Goal: Task Accomplishment & Management: Manage account settings

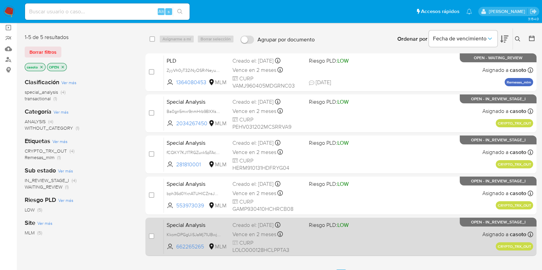
scroll to position [36, 0]
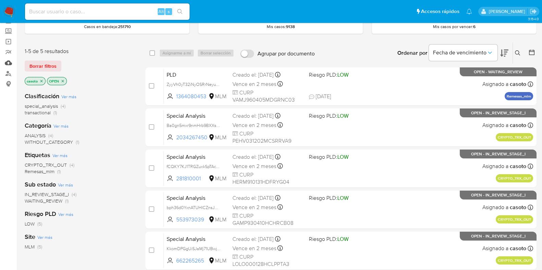
click at [6, 64] on link "Mulan" at bounding box center [41, 63] width 82 height 11
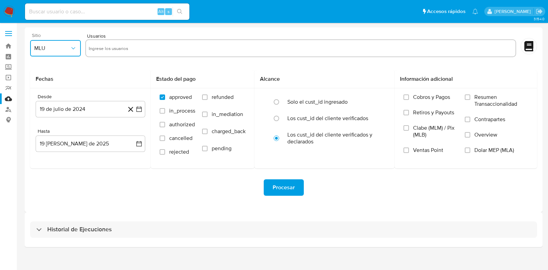
click at [49, 55] on button "MLU" at bounding box center [55, 48] width 51 height 16
click at [45, 148] on span "MLM" at bounding box center [40, 149] width 12 height 7
click at [117, 50] on input "text" at bounding box center [301, 48] width 424 height 11
type input "2320081808"
paste input "492229847"
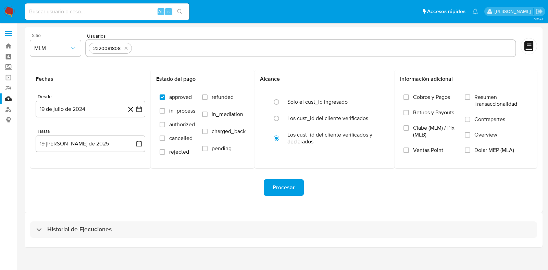
type input "492229847"
paste input "617857226"
type input "617857226"
click at [76, 105] on button "19 de julio de 2024" at bounding box center [91, 109] width 110 height 16
click at [233, 48] on input "text" at bounding box center [366, 48] width 294 height 11
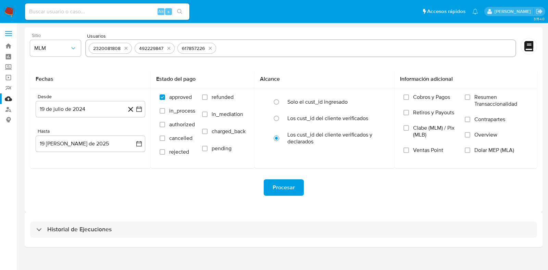
click at [233, 48] on input "text" at bounding box center [366, 48] width 294 height 11
paste input "545549141"
type input "545549141"
click at [86, 115] on button "19 de julio de 2024" at bounding box center [91, 109] width 110 height 16
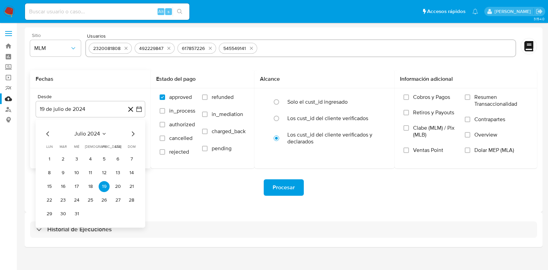
click at [97, 134] on span "julio 2024" at bounding box center [87, 134] width 26 height 7
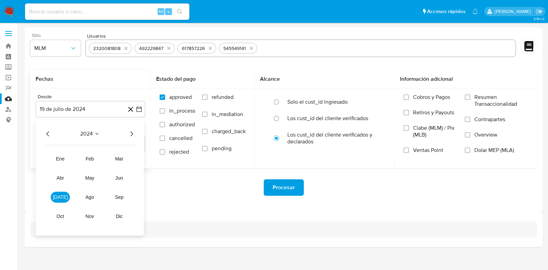
click at [97, 134] on icon "Seleccionar mes y año" at bounding box center [96, 133] width 5 height 5
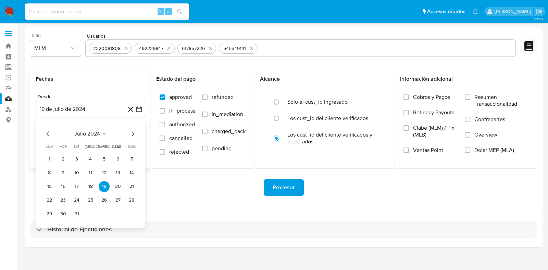
click at [101, 133] on icon "Seleccionar mes y año" at bounding box center [103, 133] width 5 height 5
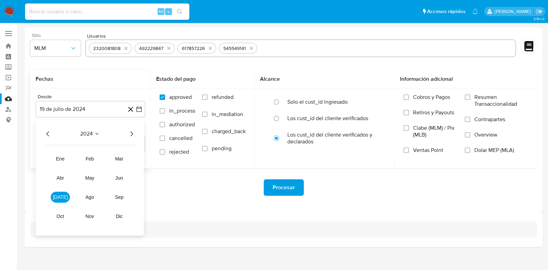
click at [129, 132] on icon "Año siguiente" at bounding box center [131, 134] width 8 height 8
click at [117, 162] on span "mar" at bounding box center [119, 158] width 8 height 5
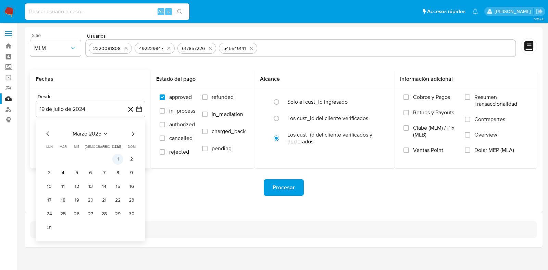
click at [117, 162] on button "1" at bounding box center [117, 159] width 11 height 11
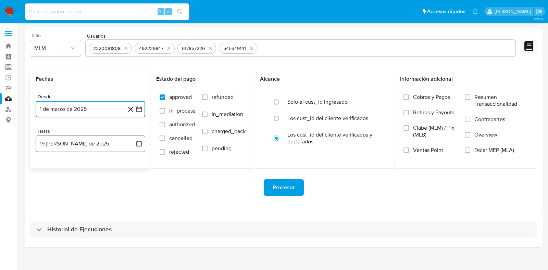
click at [89, 150] on button "19 de agosto de 2025" at bounding box center [91, 144] width 110 height 16
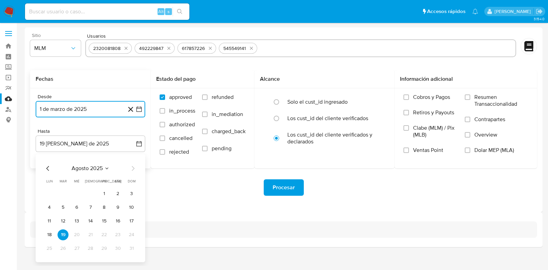
click at [98, 169] on span "agosto 2025" at bounding box center [87, 168] width 31 height 7
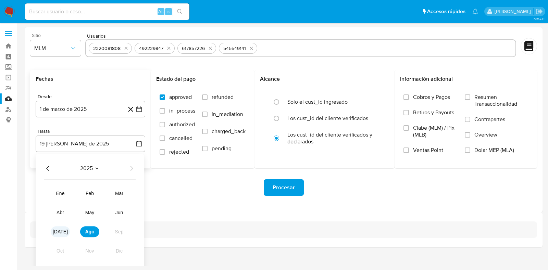
click at [59, 234] on span "jul" at bounding box center [60, 231] width 15 height 5
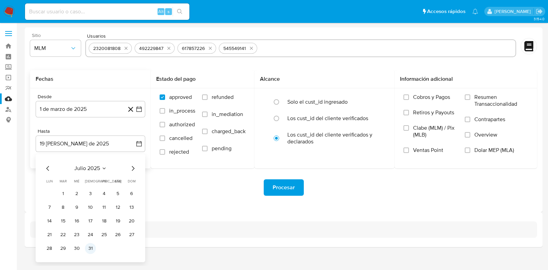
click at [88, 248] on button "31" at bounding box center [90, 248] width 11 height 11
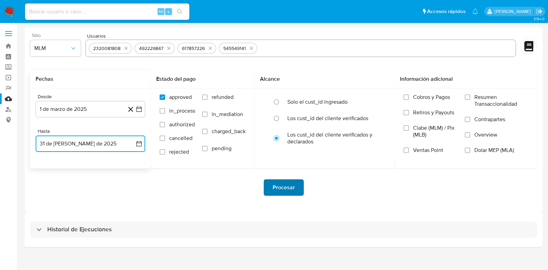
click at [282, 183] on span "Procesar" at bounding box center [284, 187] width 22 height 15
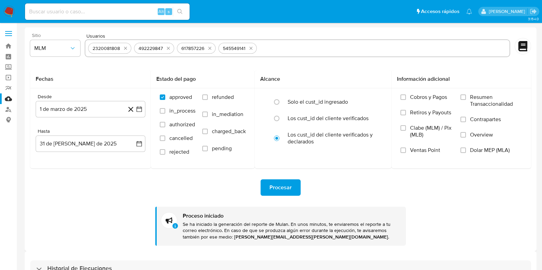
click at [10, 10] on img at bounding box center [9, 12] width 12 height 12
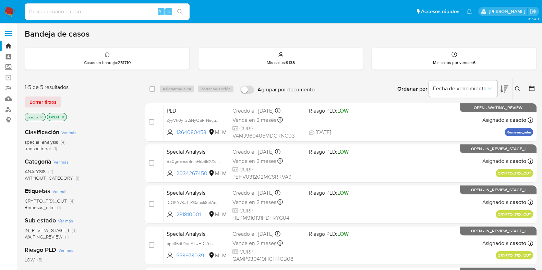
click at [41, 119] on p "casoto" at bounding box center [35, 117] width 20 height 8
click at [42, 117] on icon "close-filter" at bounding box center [41, 117] width 4 height 4
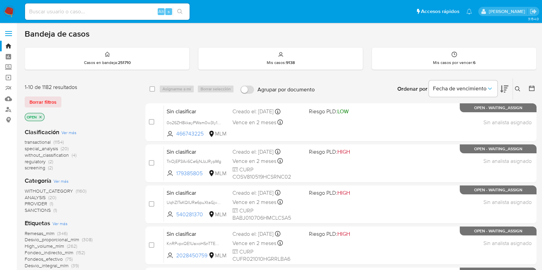
click at [518, 86] on icon at bounding box center [517, 88] width 5 height 5
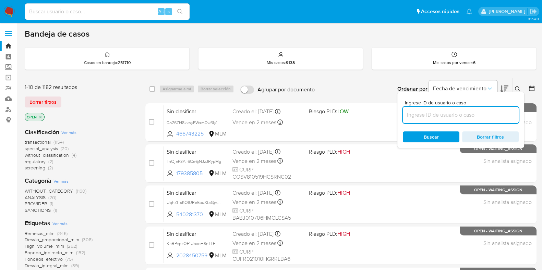
click at [452, 118] on input at bounding box center [461, 115] width 116 height 9
type input "506127876"
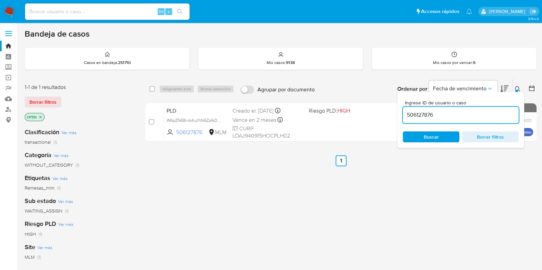
click at [518, 90] on icon at bounding box center [517, 88] width 5 height 5
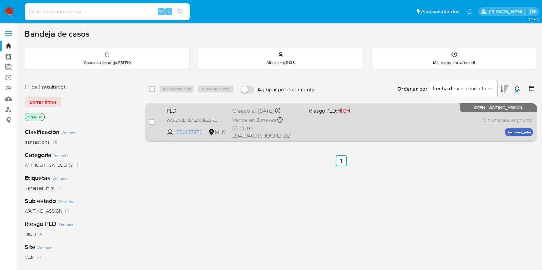
click at [370, 129] on div "PLD WApZNEBixb4uzYAI6ZpfsDpN 506127876 MLM Riesgo PLD: HIGH Creado el: [DATE] C…" at bounding box center [348, 122] width 369 height 35
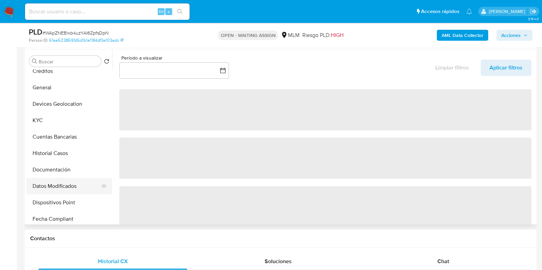
scroll to position [85, 0]
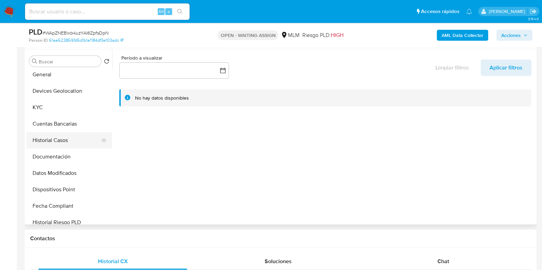
select select "10"
click at [56, 144] on button "Historial Casos" at bounding box center [66, 140] width 80 height 16
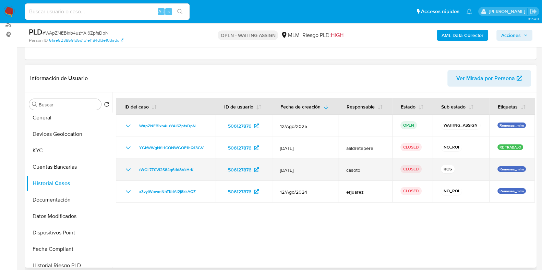
click at [129, 169] on icon "Mostrar/Ocultar" at bounding box center [128, 170] width 8 height 8
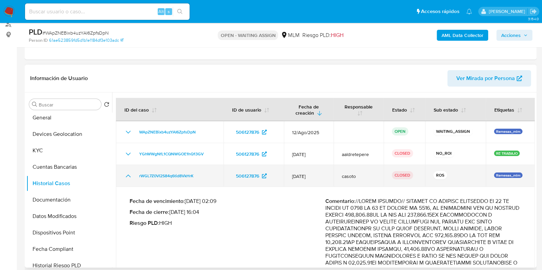
click at [129, 169] on td "rWGL7Z0VI2S84q6tid8VkHrK" at bounding box center [170, 176] width 108 height 22
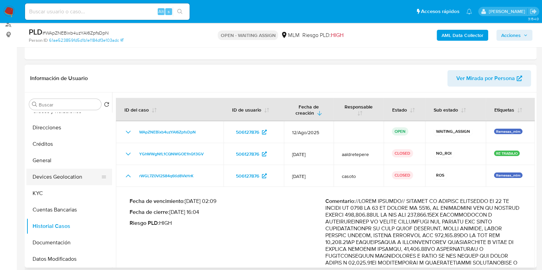
scroll to position [0, 0]
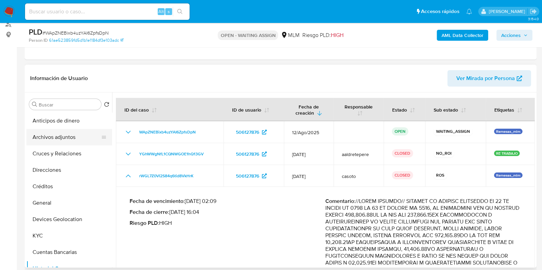
click at [63, 142] on button "Archivos adjuntos" at bounding box center [66, 137] width 80 height 16
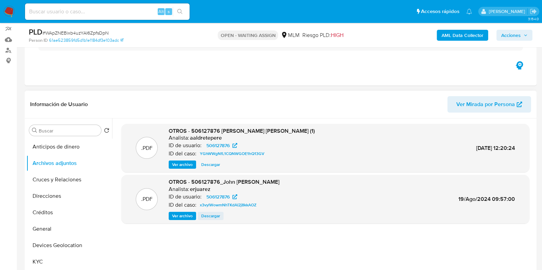
scroll to position [85, 0]
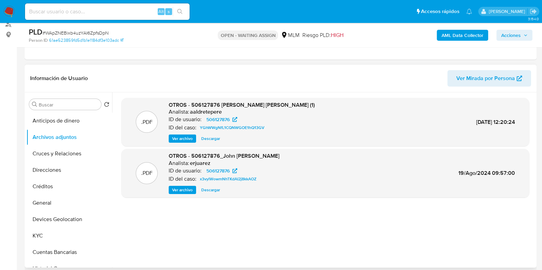
click at [183, 139] on span "Ver archivo" at bounding box center [182, 138] width 21 height 7
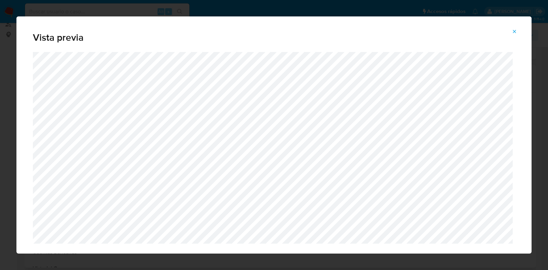
click at [517, 34] on icon "Attachment preview" at bounding box center [514, 31] width 5 height 5
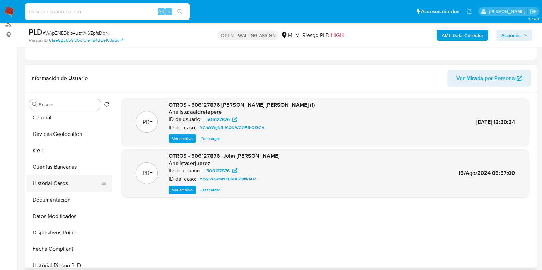
click at [46, 180] on button "Historial Casos" at bounding box center [66, 183] width 80 height 16
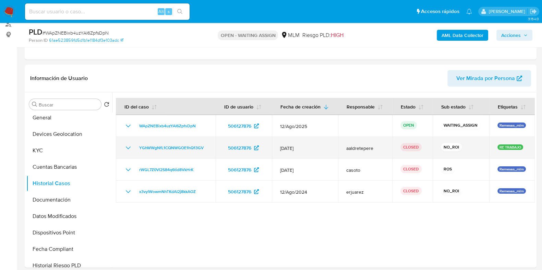
click at [126, 151] on icon "Mostrar/Ocultar" at bounding box center [128, 148] width 8 height 8
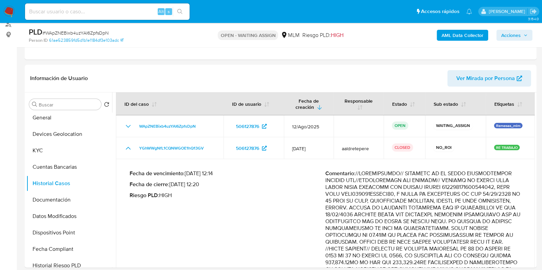
scroll to position [0, 0]
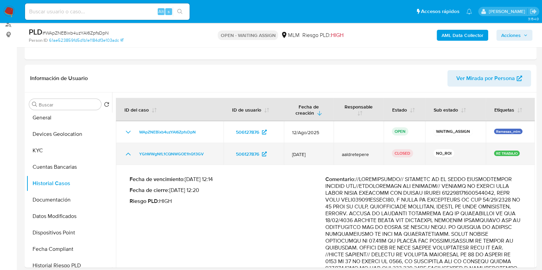
click at [128, 153] on icon "Mostrar/Ocultar" at bounding box center [128, 154] width 8 height 8
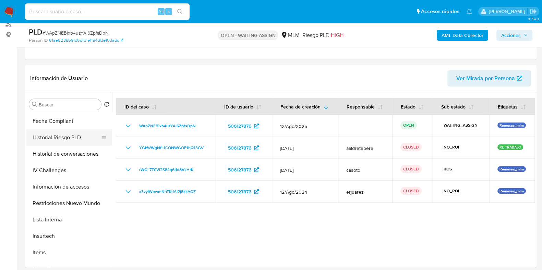
scroll to position [171, 0]
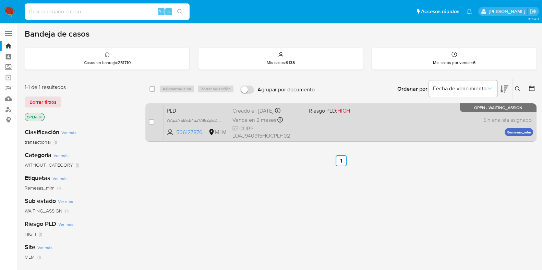
click at [391, 125] on div "PLD WApZNEBixb4uzYAI6ZpfsDpN 506127876 MLM Riesgo PLD: HIGH Creado el: [DATE] C…" at bounding box center [348, 122] width 369 height 35
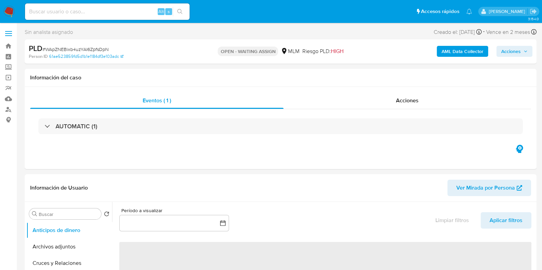
select select "10"
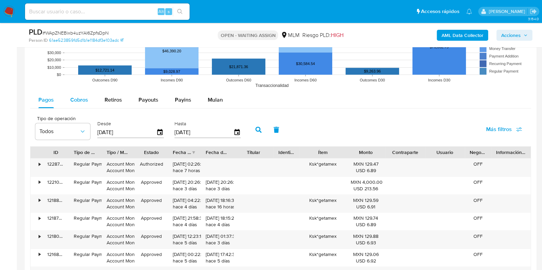
scroll to position [642, 0]
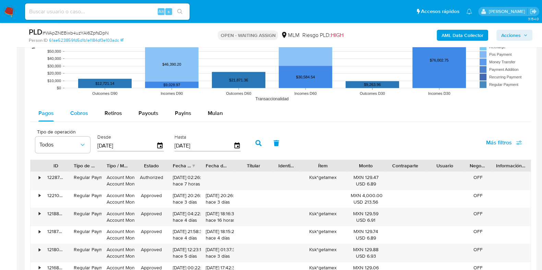
click at [81, 119] on div "Cobros" at bounding box center [79, 113] width 18 height 16
select select "10"
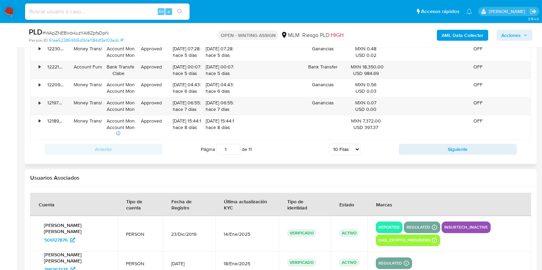
scroll to position [857, 0]
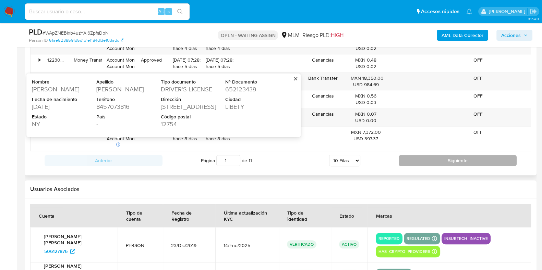
click at [418, 159] on button "Siguiente" at bounding box center [458, 160] width 118 height 11
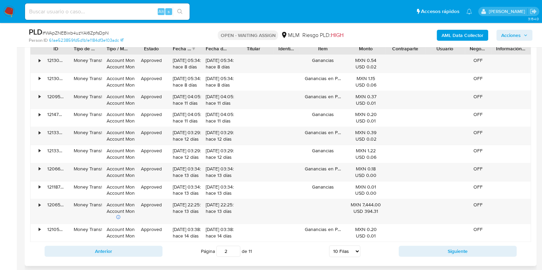
scroll to position [771, 0]
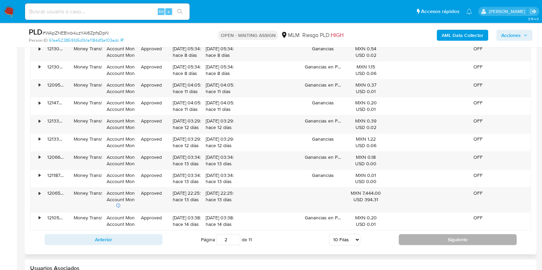
click at [410, 234] on button "Siguiente" at bounding box center [458, 239] width 118 height 11
type input "3"
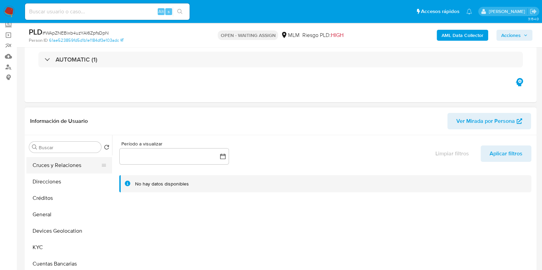
scroll to position [42, 0]
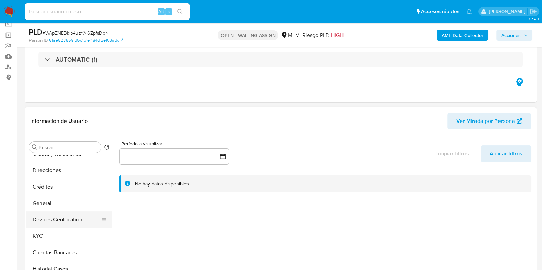
click at [67, 219] on button "Devices Geolocation" at bounding box center [66, 220] width 80 height 16
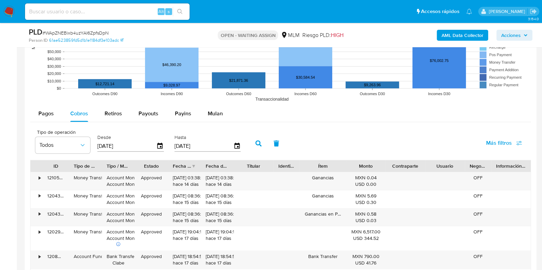
scroll to position [728, 0]
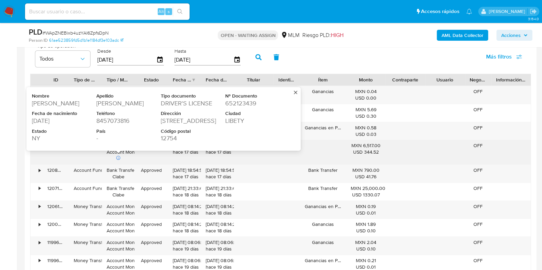
drag, startPoint x: 96, startPoint y: 104, endPoint x: 136, endPoint y: 105, distance: 40.1
click at [136, 105] on div "Lopez Alvarado" at bounding box center [127, 103] width 63 height 8
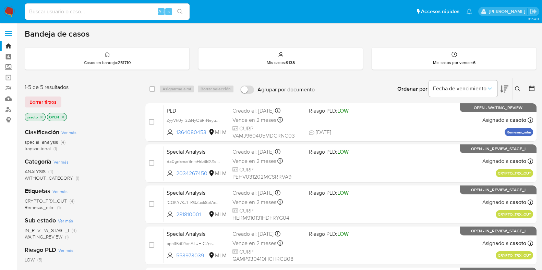
click at [519, 90] on icon at bounding box center [517, 88] width 5 height 5
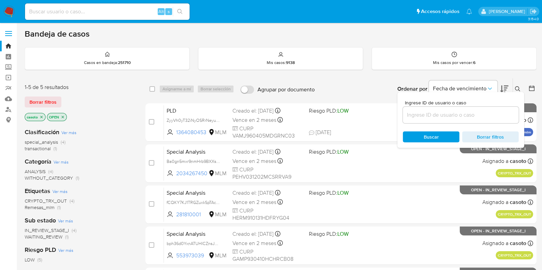
click at [445, 112] on input at bounding box center [461, 115] width 116 height 9
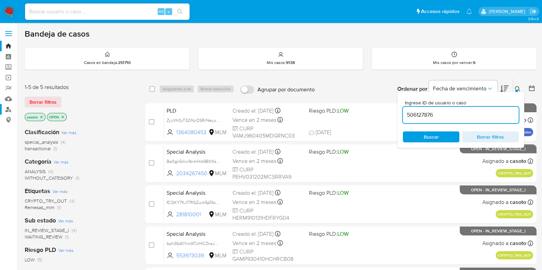
type input "506127876"
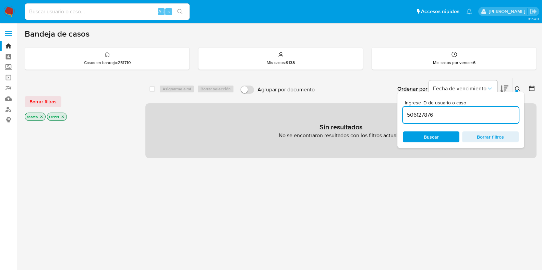
click at [41, 115] on icon "close-filter" at bounding box center [41, 117] width 4 height 4
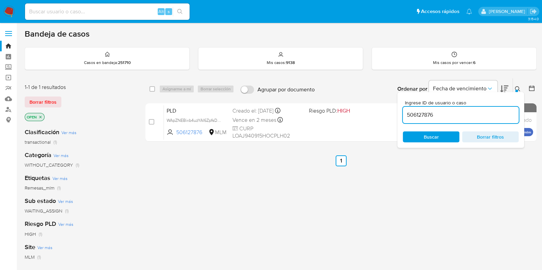
click at [514, 90] on button at bounding box center [518, 89] width 11 height 8
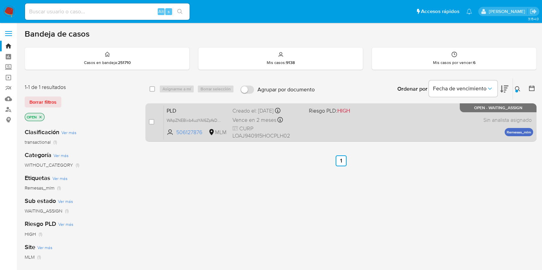
click at [409, 110] on div "PLD WApZNEBixb4uzYAI6ZpfsDpN 506127876 MLM Riesgo PLD: HIGH Creado el: 12/08/20…" at bounding box center [348, 122] width 369 height 35
click at [149, 121] on input "checkbox" at bounding box center [151, 121] width 5 height 5
checkbox input "true"
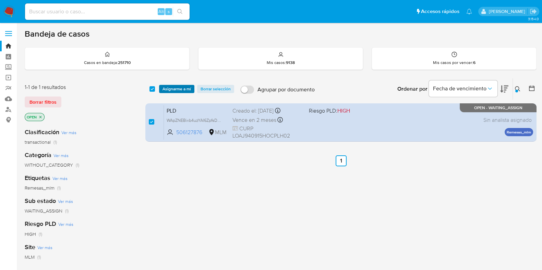
click at [172, 89] on span "Asignarme a mí" at bounding box center [176, 89] width 28 height 7
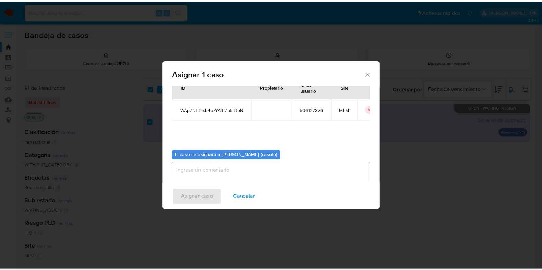
scroll to position [35, 0]
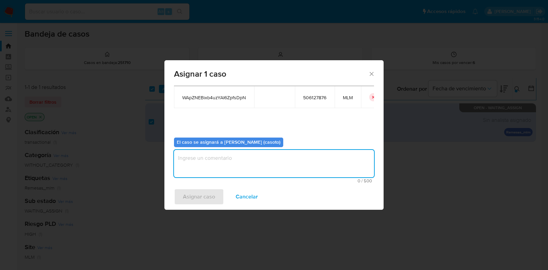
click at [260, 164] on textarea "assign-modal" at bounding box center [274, 163] width 200 height 27
type textarea "L1"
click at [207, 191] on span "Asignar caso" at bounding box center [199, 197] width 32 height 15
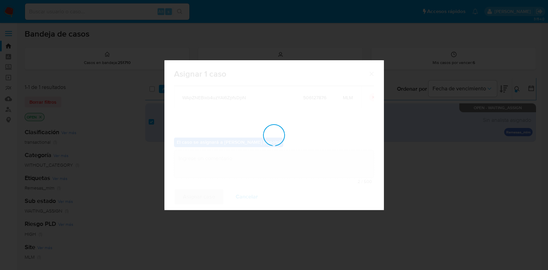
checkbox input "false"
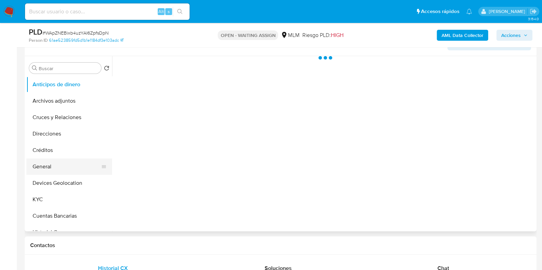
scroll to position [129, 0]
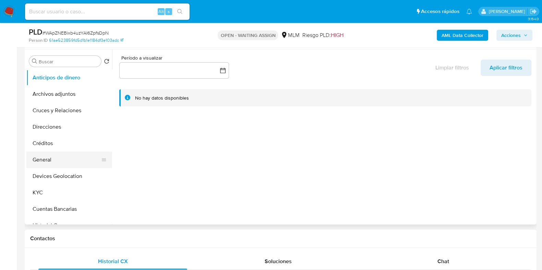
select select "10"
click at [54, 176] on button "Devices Geolocation" at bounding box center [66, 176] width 80 height 16
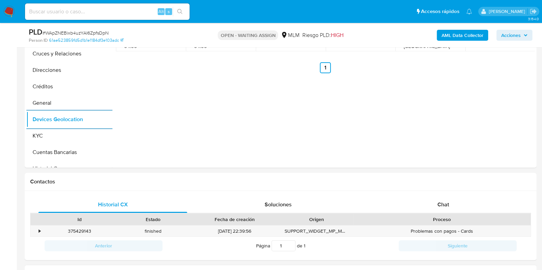
scroll to position [342, 0]
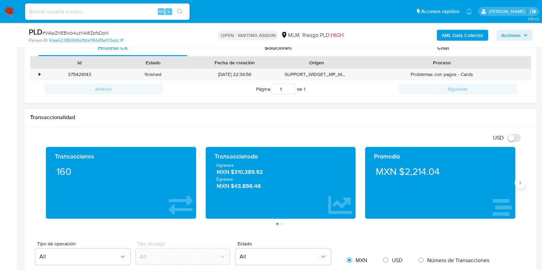
click at [515, 182] on button "Siguiente" at bounding box center [519, 183] width 11 height 11
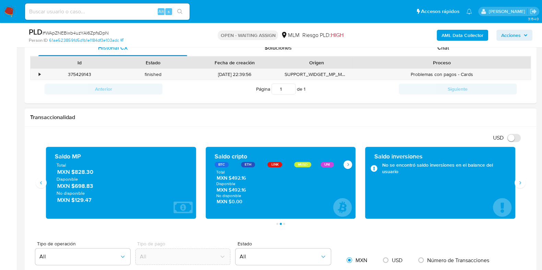
click at [87, 172] on span "MXN $828.30" at bounding box center [121, 173] width 128 height 8
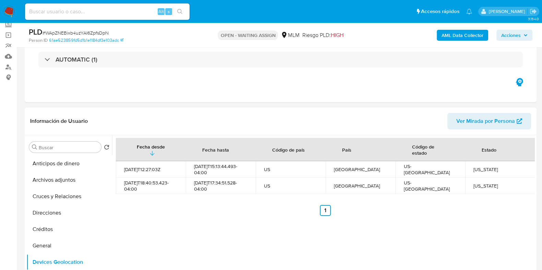
scroll to position [129, 0]
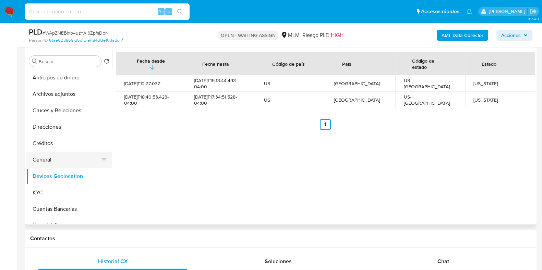
click at [45, 162] on button "General" at bounding box center [66, 160] width 80 height 16
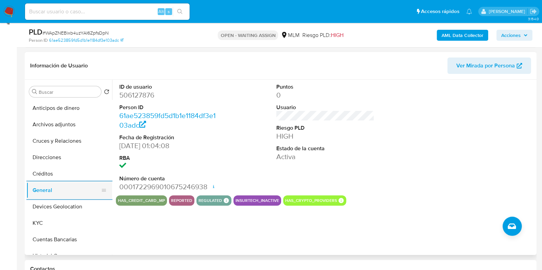
scroll to position [85, 0]
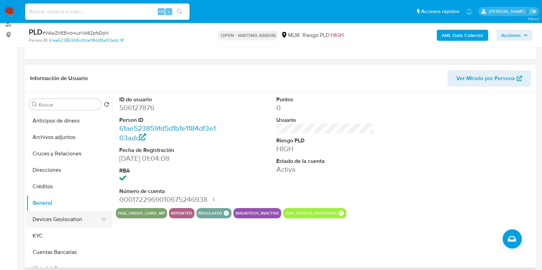
click at [60, 216] on button "Devices Geolocation" at bounding box center [66, 219] width 80 height 16
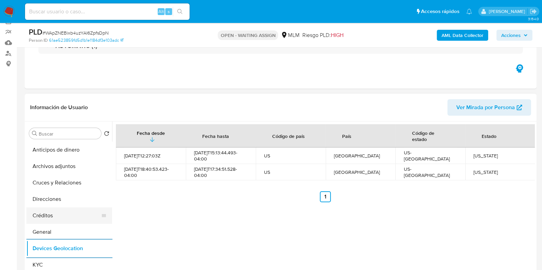
scroll to position [42, 0]
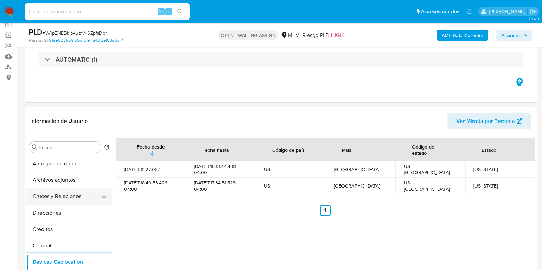
click at [73, 201] on button "Cruces y Relaciones" at bounding box center [66, 196] width 80 height 16
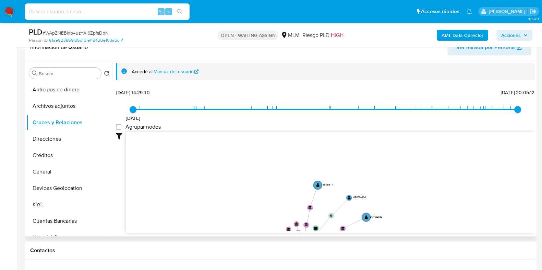
scroll to position [117, 0]
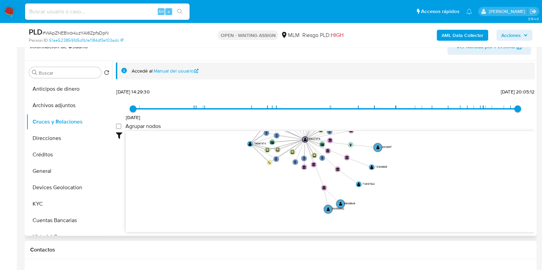
drag, startPoint x: 492, startPoint y: 195, endPoint x: 425, endPoint y: 143, distance: 84.7
click at [425, 143] on icon "user-506127876  506127876 phone-2388c7dae5968553c2082a14981e78cd  person-61ae…" at bounding box center [330, 180] width 409 height 99
click at [248, 141] on icon "user-506127876  506127876 phone-2388c7dae5968553c2082a14981e78cd  person-61ae…" at bounding box center [330, 180] width 409 height 99
click at [250, 143] on text "" at bounding box center [249, 144] width 3 height 4
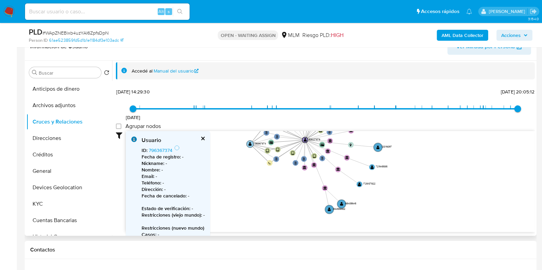
click at [250, 143] on text "" at bounding box center [249, 144] width 3 height 4
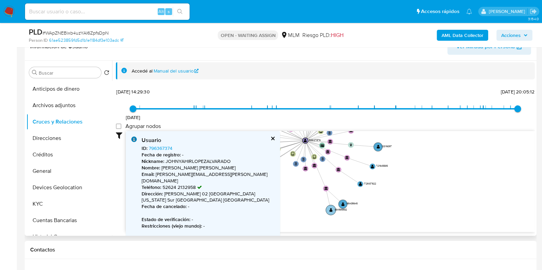
click at [331, 208] on circle at bounding box center [331, 210] width 10 height 10
click at [331, 208] on circle at bounding box center [332, 210] width 10 height 10
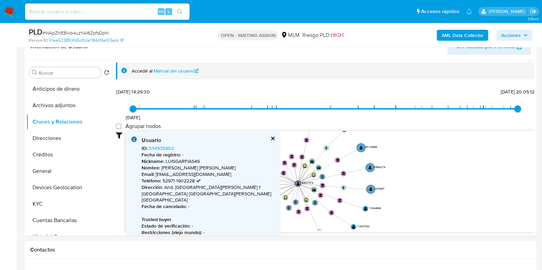
scroll to position [65, 0]
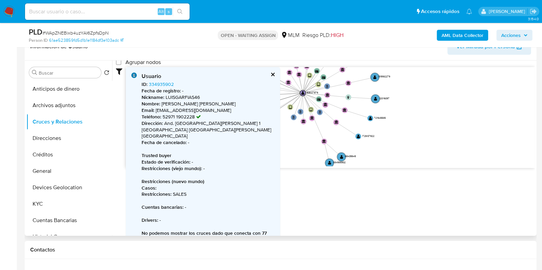
drag, startPoint x: 409, startPoint y: 178, endPoint x: 406, endPoint y: 110, distance: 67.6
click at [406, 110] on icon "user-506127876  506127876 phone-2388c7dae5968553c2082a14981e78cd  person-61ae…" at bounding box center [330, 116] width 409 height 99
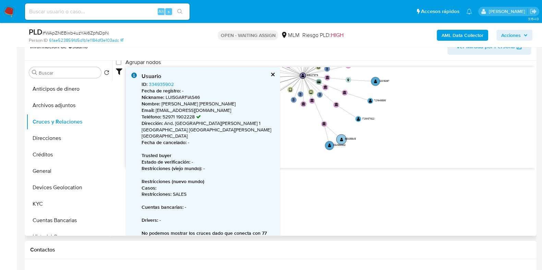
click at [341, 142] on circle at bounding box center [341, 139] width 10 height 10
click at [341, 142] on circle at bounding box center [342, 139] width 10 height 10
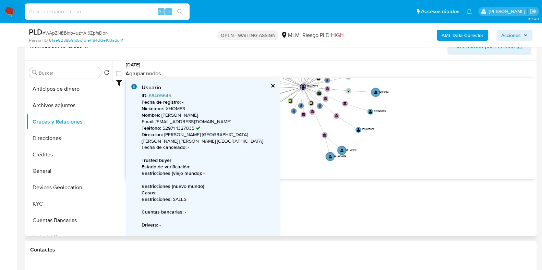
scroll to position [58, 0]
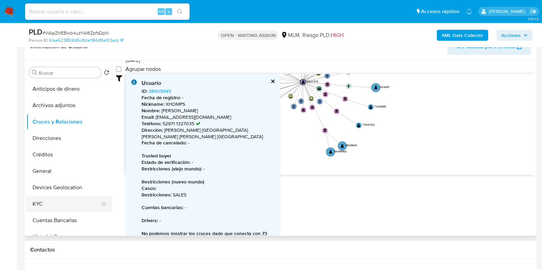
click at [45, 204] on button "KYC" at bounding box center [66, 204] width 80 height 16
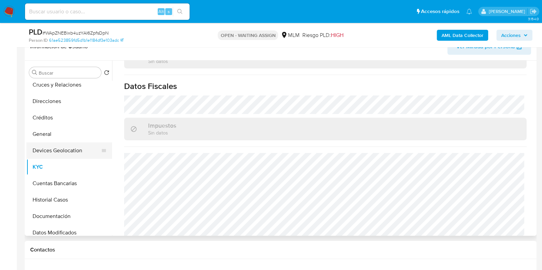
scroll to position [85, 0]
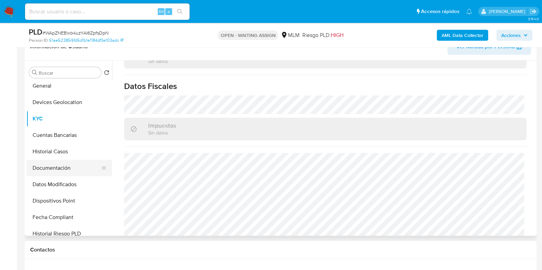
click at [57, 170] on button "Documentación" at bounding box center [66, 168] width 80 height 16
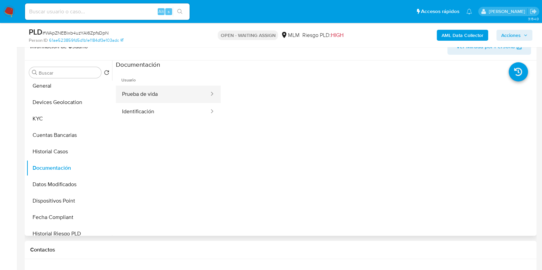
click at [144, 90] on button "Prueba de vida" at bounding box center [163, 94] width 94 height 17
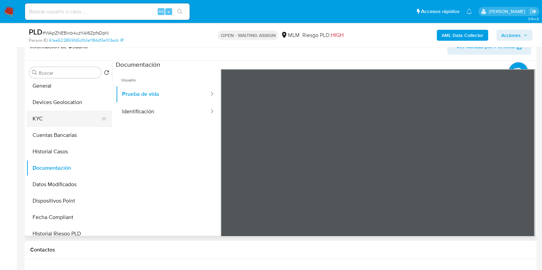
click at [38, 124] on button "KYC" at bounding box center [66, 119] width 80 height 16
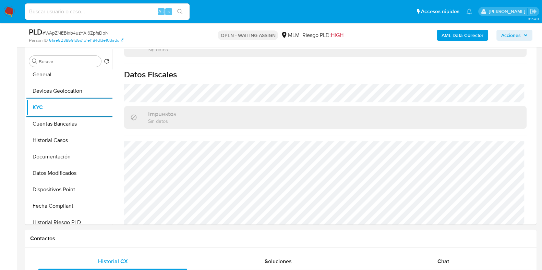
scroll to position [42, 0]
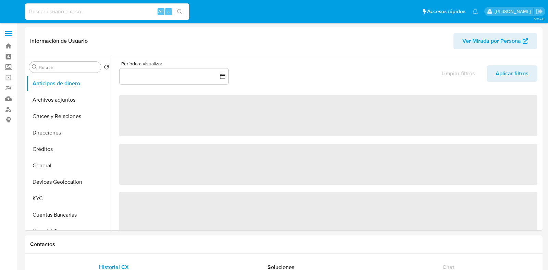
select select "10"
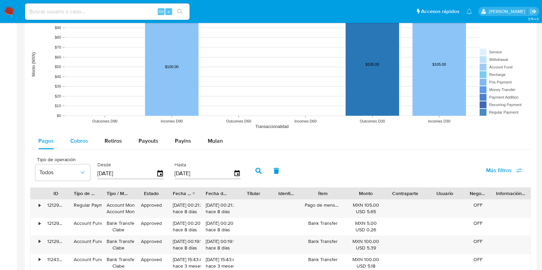
click at [89, 140] on button "Cobros" at bounding box center [79, 141] width 34 height 16
select select "10"
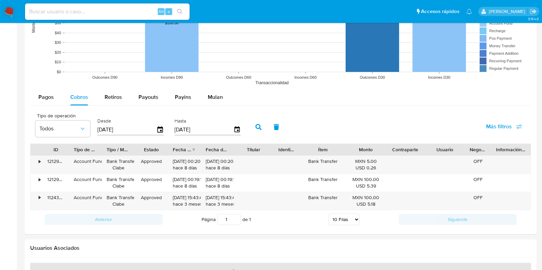
scroll to position [620, 0]
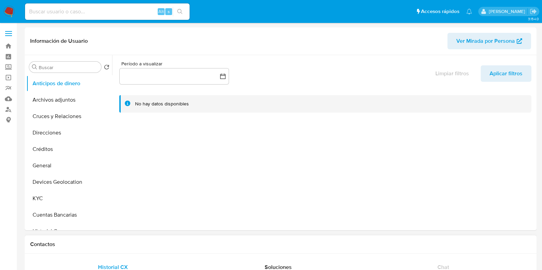
select select "10"
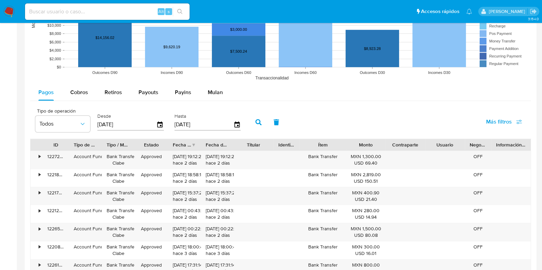
scroll to position [642, 0]
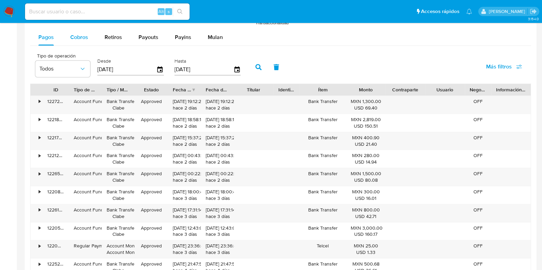
click at [86, 40] on div "Cobros" at bounding box center [79, 37] width 18 height 16
select select "10"
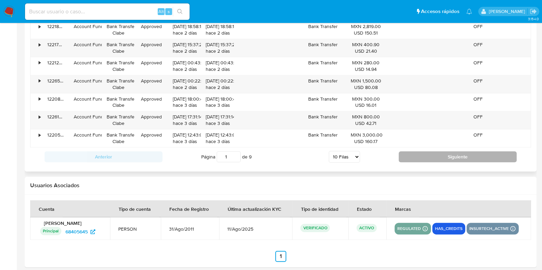
scroll to position [776, 0]
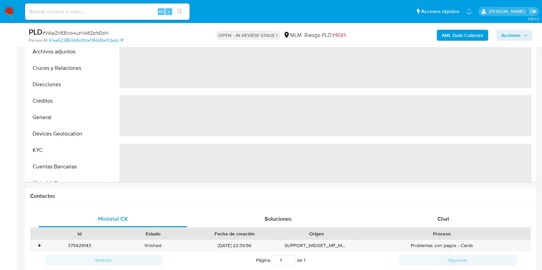
select select "10"
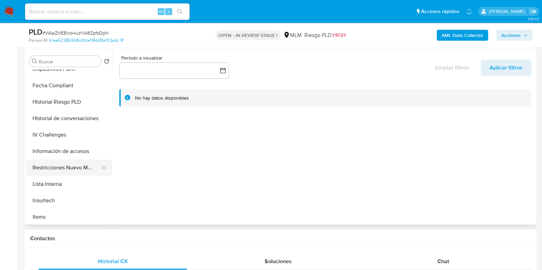
scroll to position [214, 0]
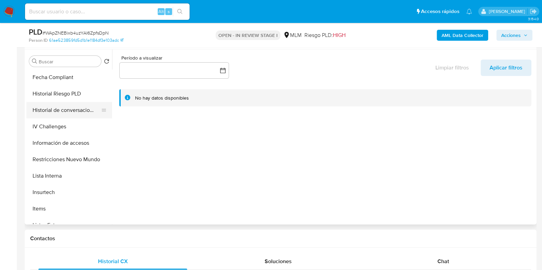
click at [81, 113] on button "Historial de conversaciones" at bounding box center [66, 110] width 80 height 16
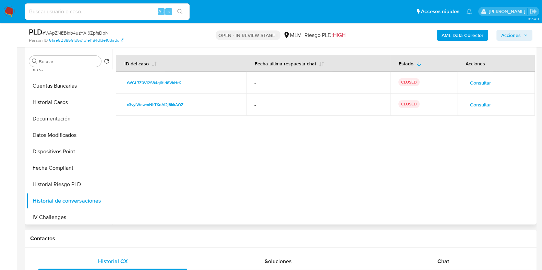
scroll to position [75, 0]
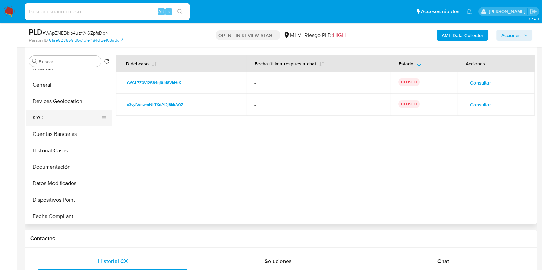
click at [51, 121] on button "KYC" at bounding box center [66, 118] width 80 height 16
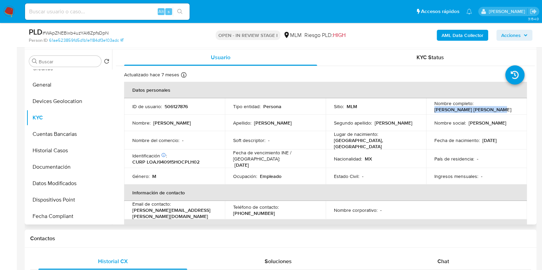
drag, startPoint x: 488, startPoint y: 110, endPoint x: 433, endPoint y: 110, distance: 54.8
click at [434, 110] on p "[PERSON_NAME] [PERSON_NAME]" at bounding box center [472, 110] width 77 height 6
copy p "[PERSON_NAME] [PERSON_NAME]"
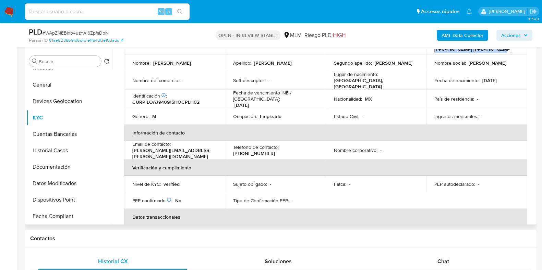
scroll to position [129, 0]
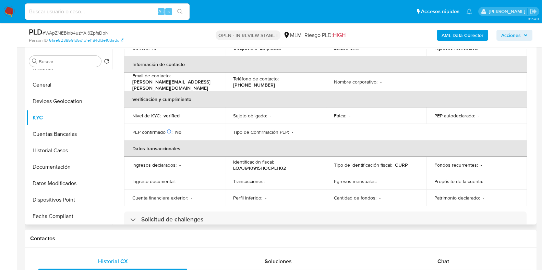
click at [275, 82] on p "[PHONE_NUMBER]" at bounding box center [254, 85] width 42 height 6
copy p "2132958"
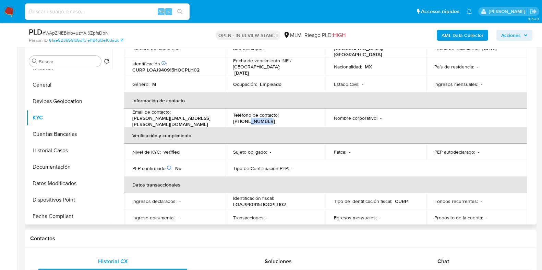
scroll to position [85, 0]
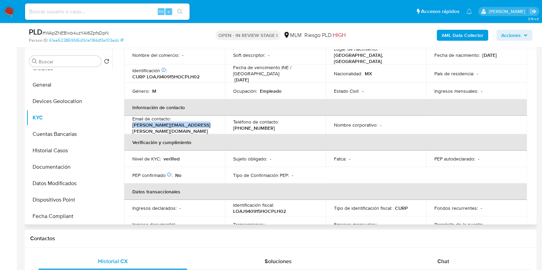
drag, startPoint x: 199, startPoint y: 122, endPoint x: 131, endPoint y: 122, distance: 68.9
click at [131, 122] on td "Email de contacto : [PERSON_NAME][EMAIL_ADDRESS][PERSON_NAME][DOMAIN_NAME]" at bounding box center [174, 125] width 101 height 19
copy p "[PERSON_NAME][EMAIL_ADDRESS][PERSON_NAME][DOMAIN_NAME]"
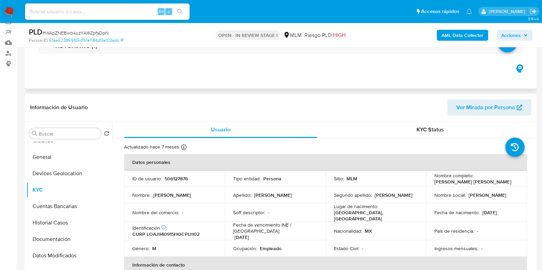
scroll to position [171, 0]
